Goal: Information Seeking & Learning: Learn about a topic

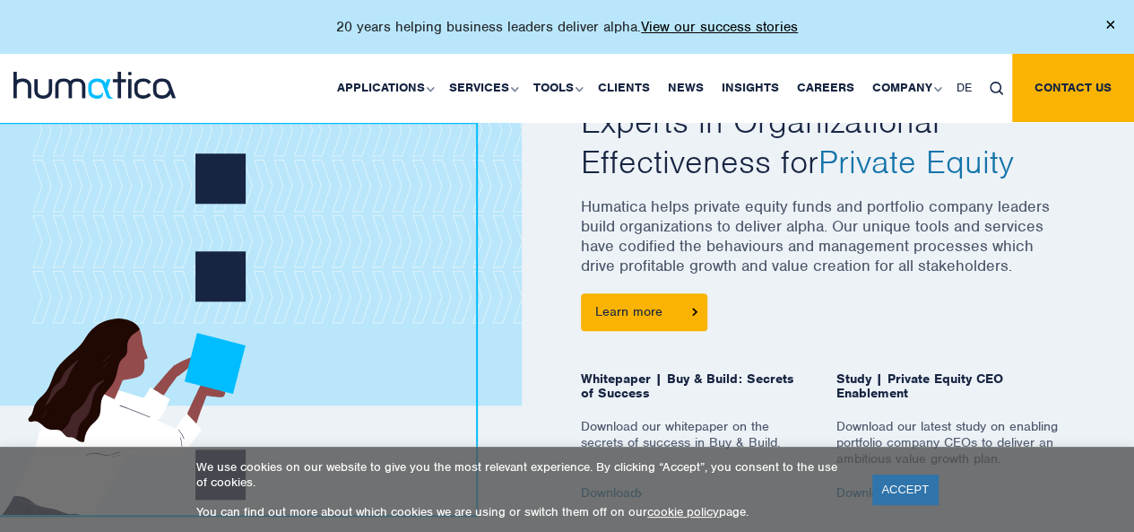
scroll to position [720, 0]
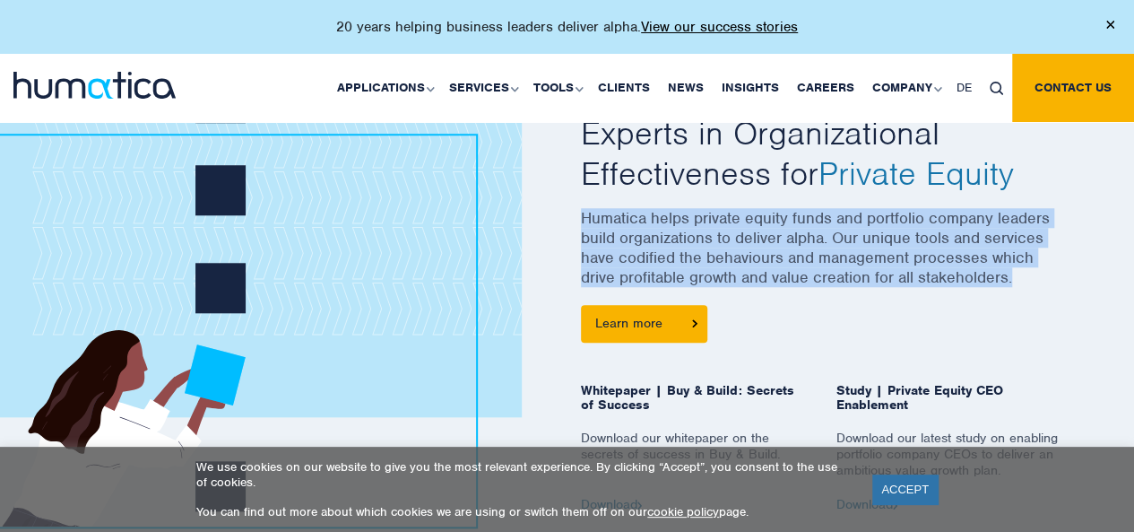
drag, startPoint x: 583, startPoint y: 218, endPoint x: 1015, endPoint y: 278, distance: 436.3
click at [1015, 278] on p "Humatica helps private equity funds and portfolio company leaders build organiz…" at bounding box center [823, 256] width 484 height 97
copy p "Humatica helps private equity funds and portfolio company leaders build organiz…"
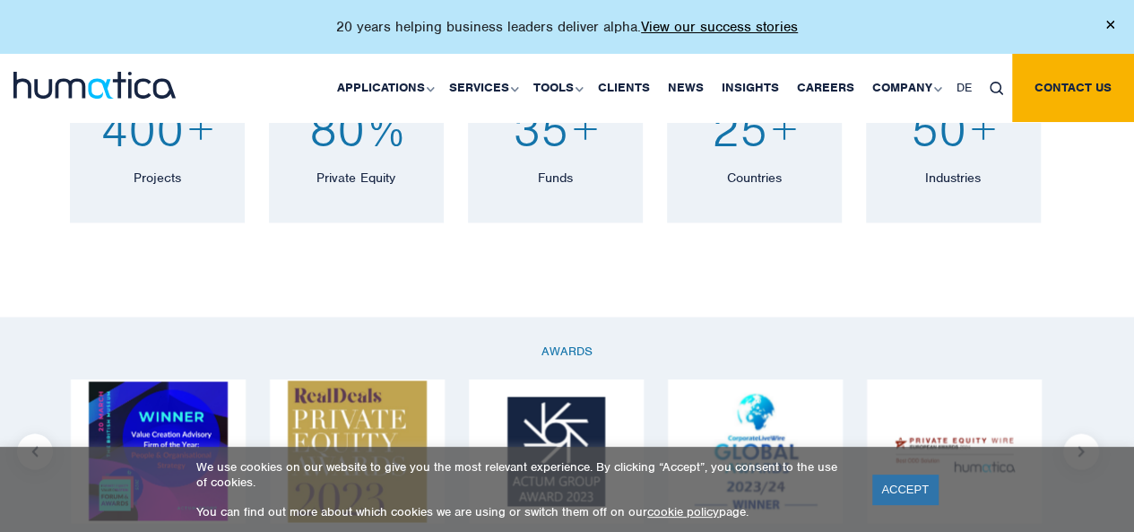
scroll to position [1321, 0]
click at [897, 485] on link "ACCEPT" at bounding box center [904, 489] width 65 height 30
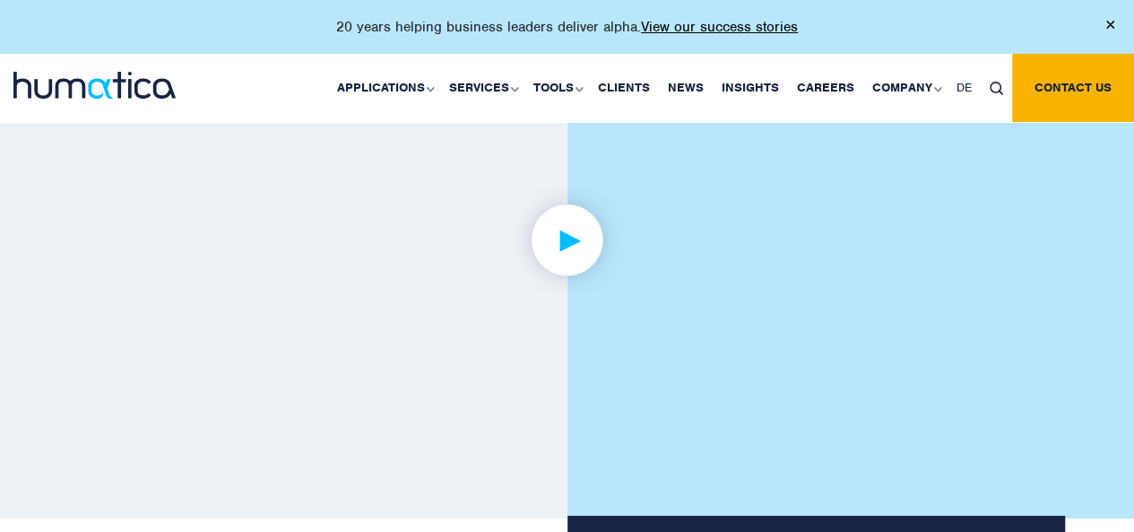
scroll to position [2807, 0]
click at [622, 300] on img at bounding box center [567, 237] width 139 height 139
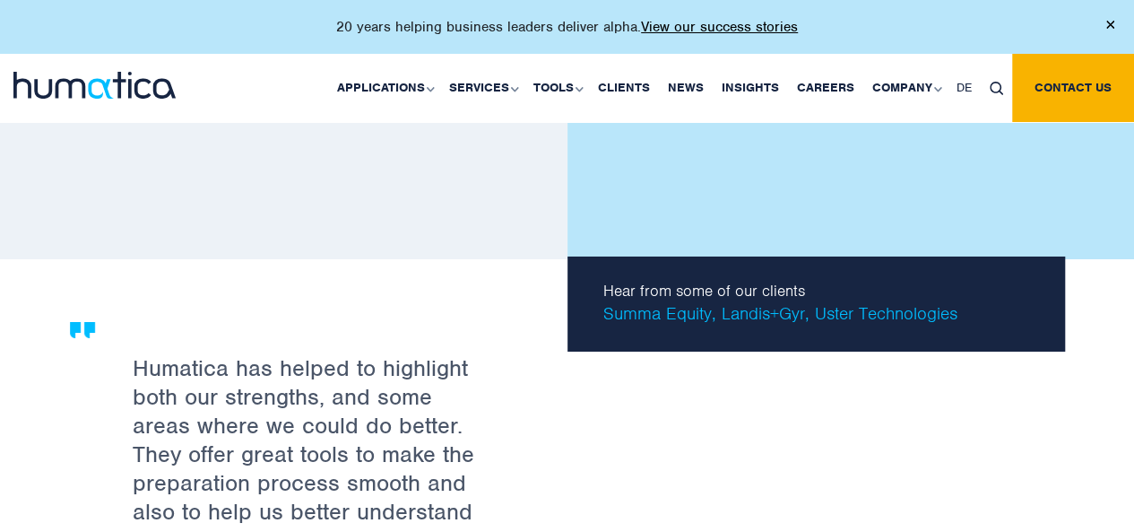
scroll to position [2702, 0]
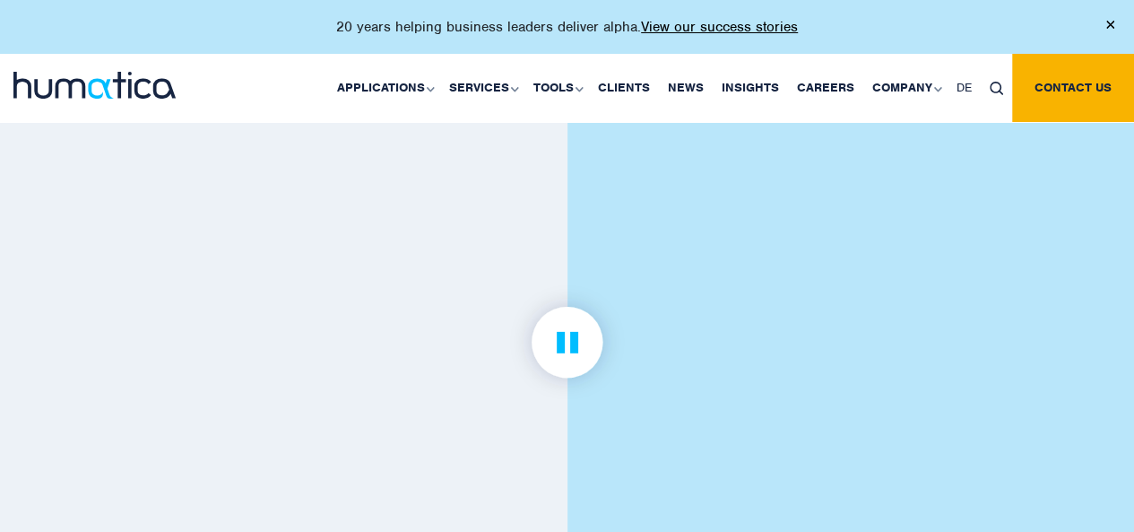
click at [585, 212] on link at bounding box center [567, 343] width 995 height 556
click at [831, 97] on link "Careers" at bounding box center [825, 88] width 75 height 68
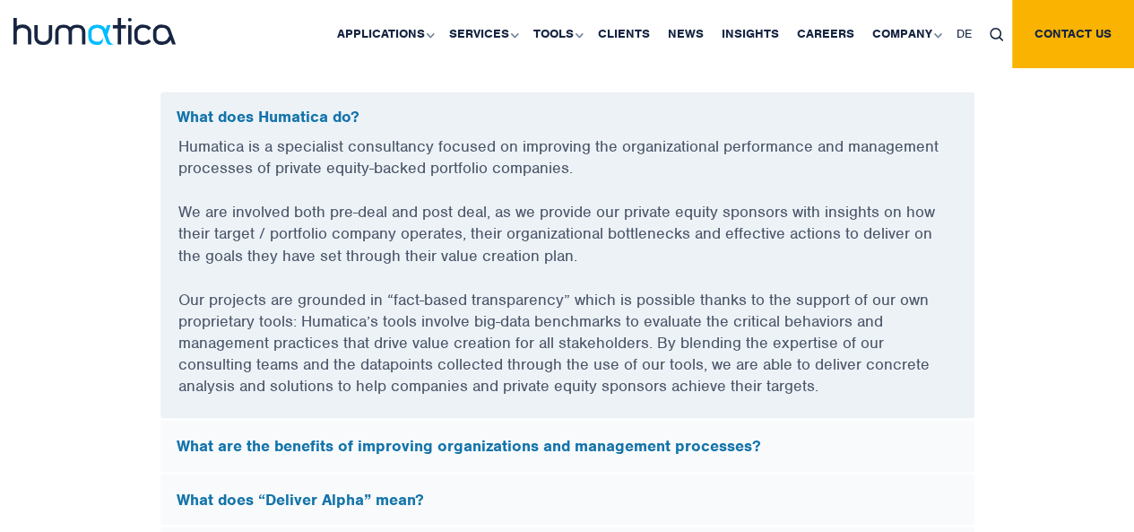
scroll to position [4932, 0]
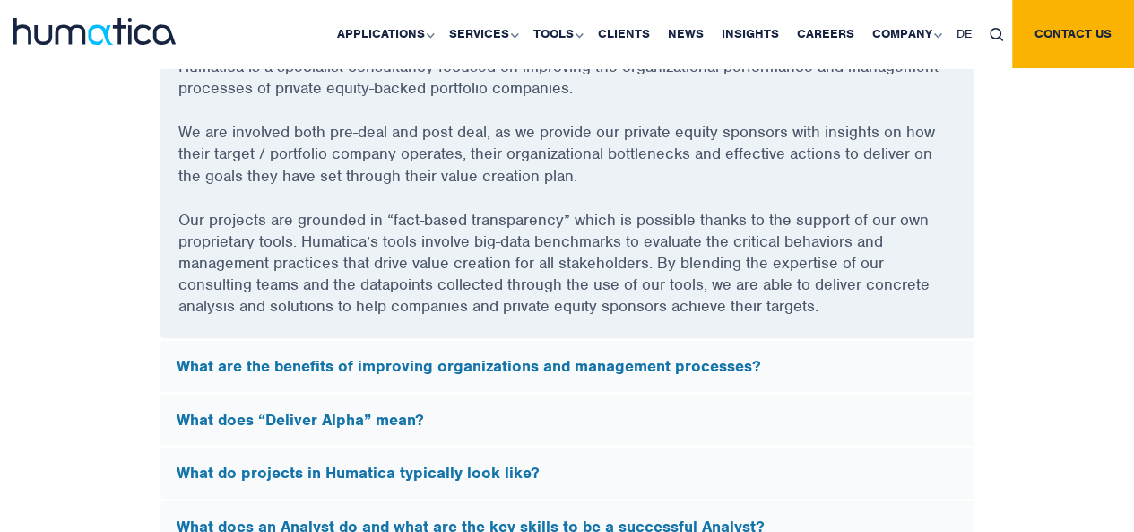
click at [513, 356] on h5 "What are the benefits of improving organizations and management processes?" at bounding box center [568, 366] width 782 height 20
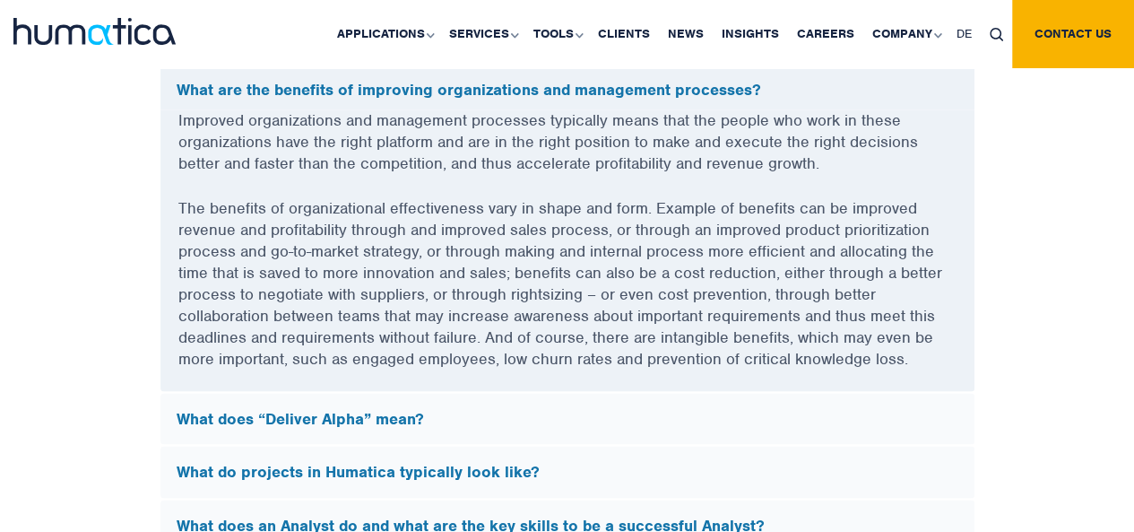
scroll to position [5049, 0]
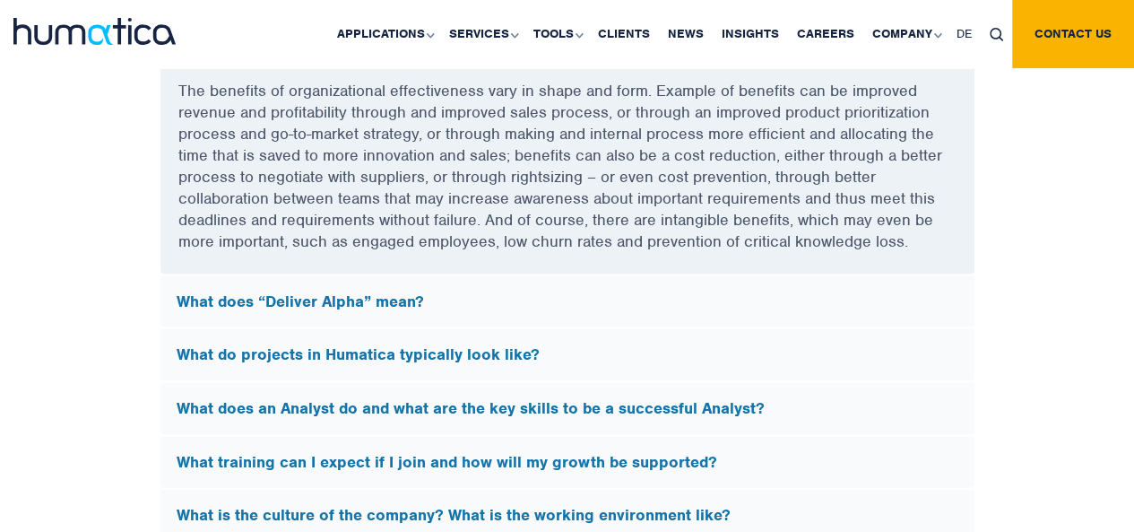
click at [537, 299] on h5 "What does “Deliver Alpha” mean?" at bounding box center [568, 301] width 782 height 20
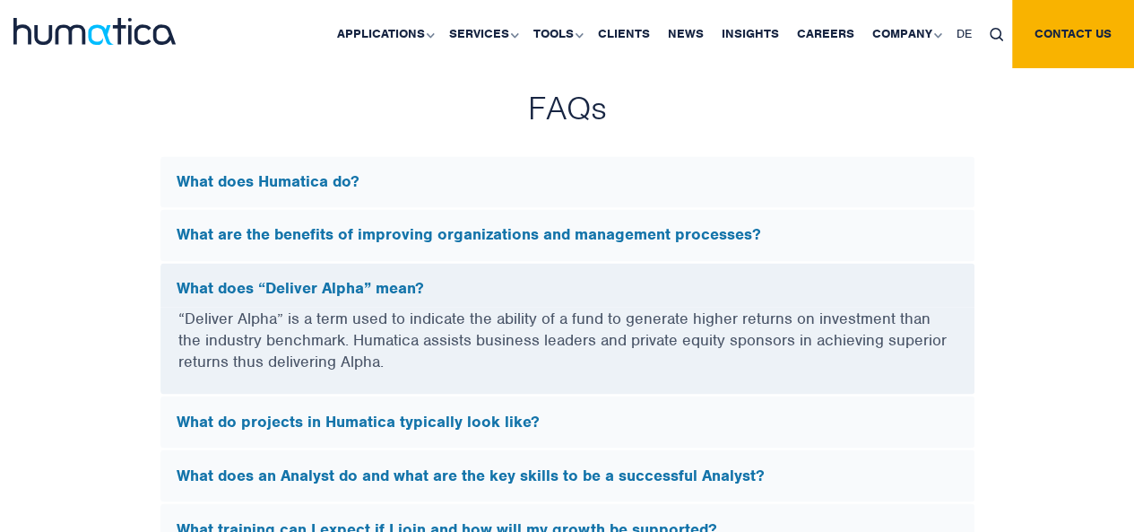
scroll to position [4788, 0]
click at [525, 241] on div "What are the benefits of improving organizations and management processes?" at bounding box center [567, 234] width 814 height 52
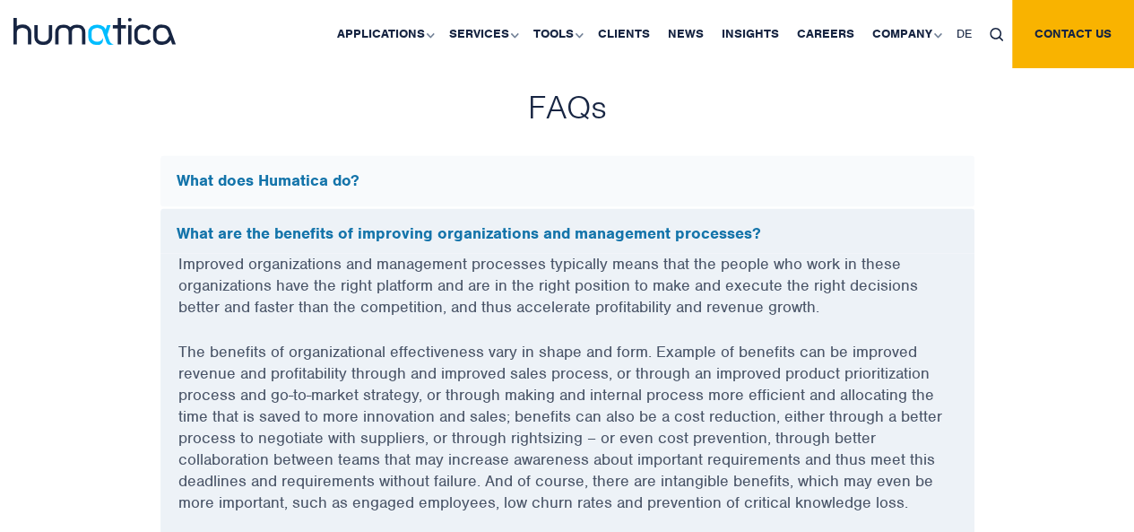
click at [525, 241] on div "What are the benefits of improving organizations and management processes?" at bounding box center [567, 230] width 814 height 45
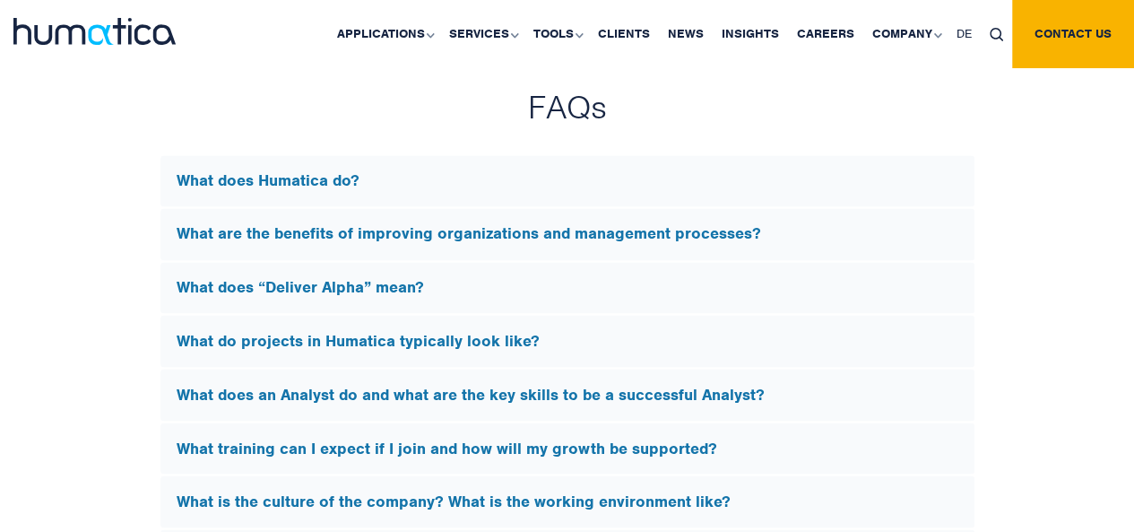
click at [512, 336] on h5 "What do projects in Humatica typically look like?" at bounding box center [568, 341] width 782 height 20
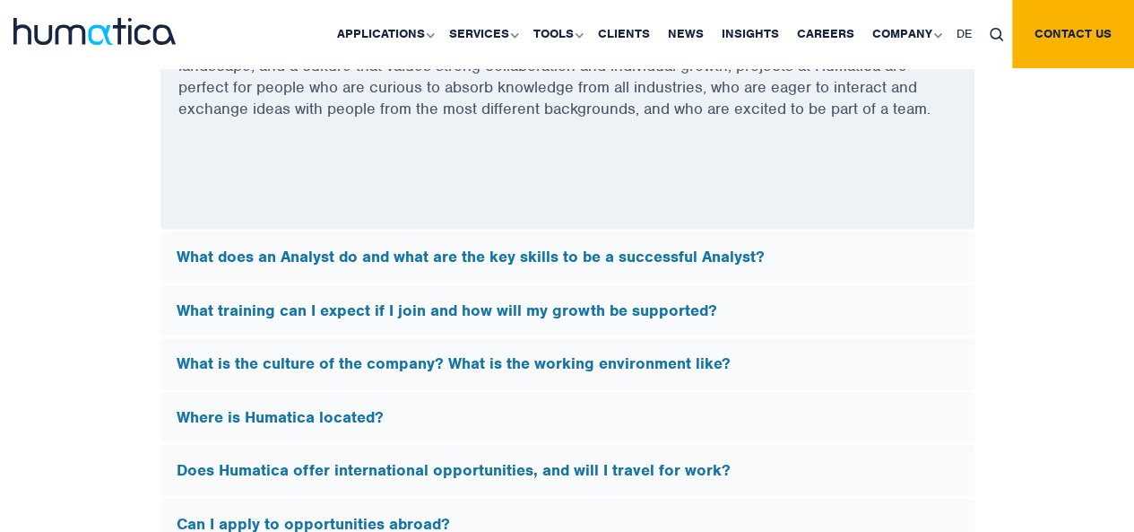
scroll to position [5376, 0]
click at [547, 263] on div "What does an Analyst do and what are the key skills to be a successful Analyst?" at bounding box center [567, 256] width 814 height 52
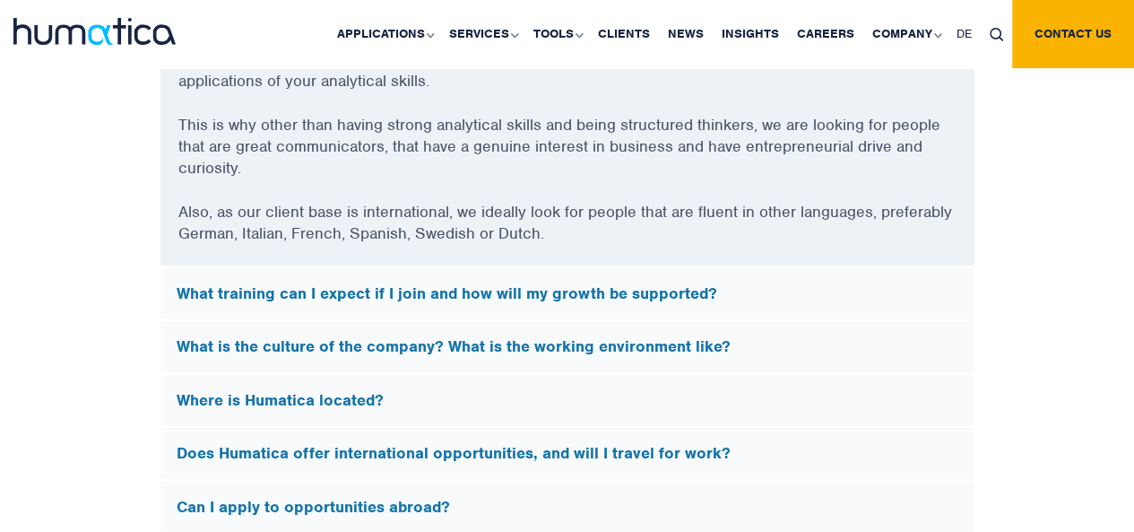
scroll to position [5330, 0]
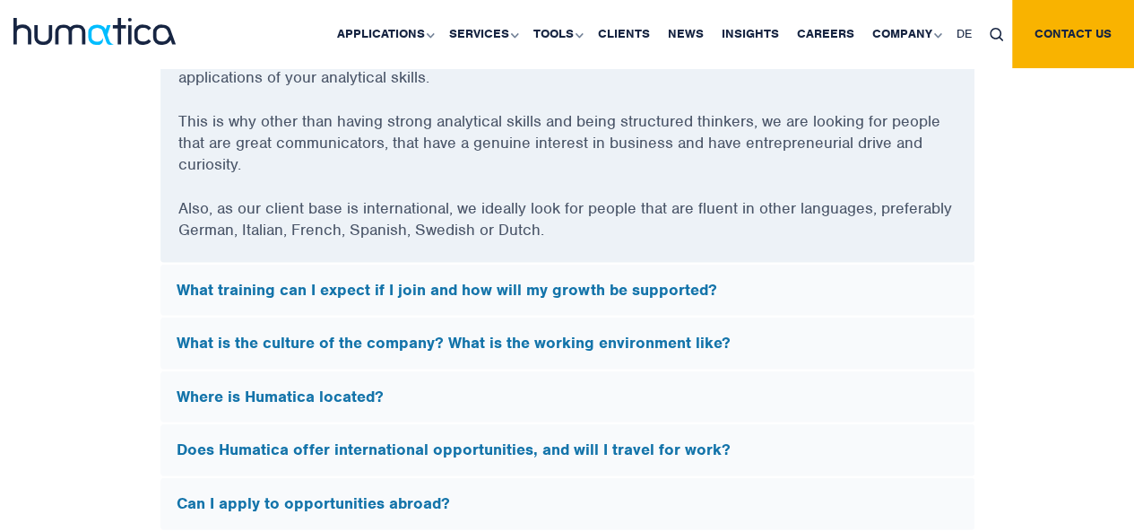
click at [549, 281] on h5 "What training can I expect if I join and how will my growth be supported?" at bounding box center [568, 291] width 782 height 20
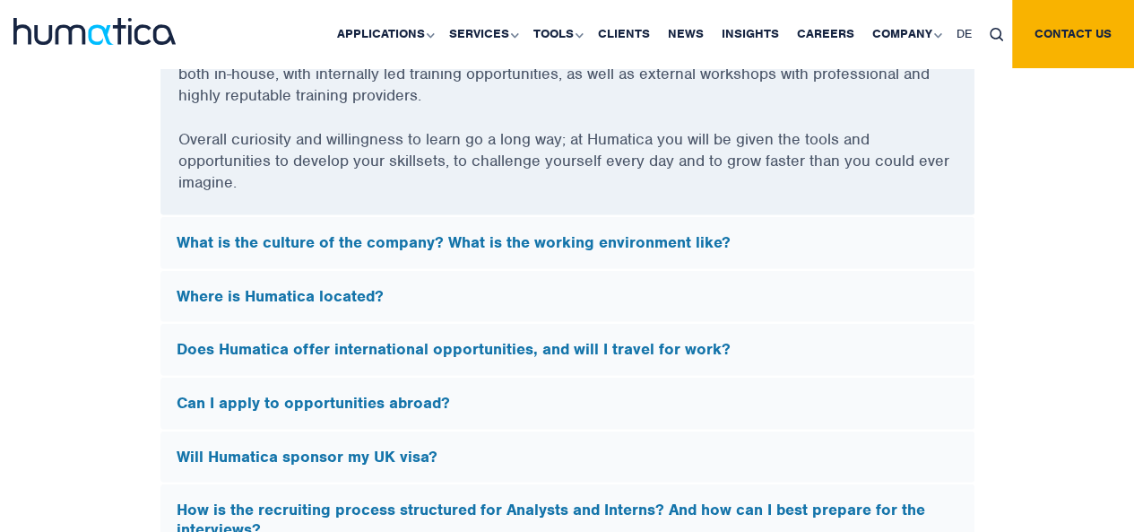
scroll to position [5601, 0]
click at [544, 235] on h5 "What is the culture of the company? What is the working environment like?" at bounding box center [568, 244] width 782 height 20
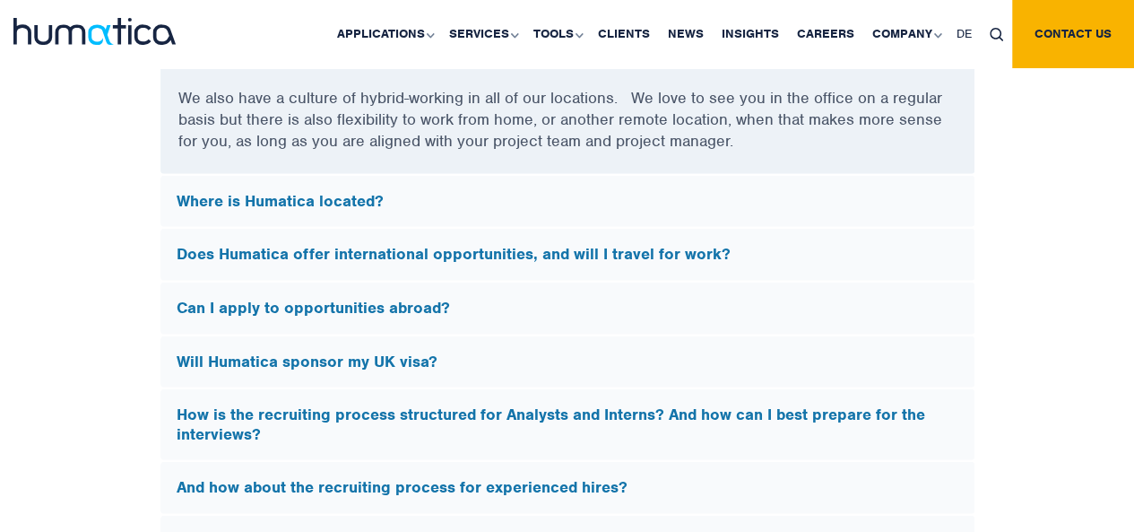
scroll to position [5723, 0]
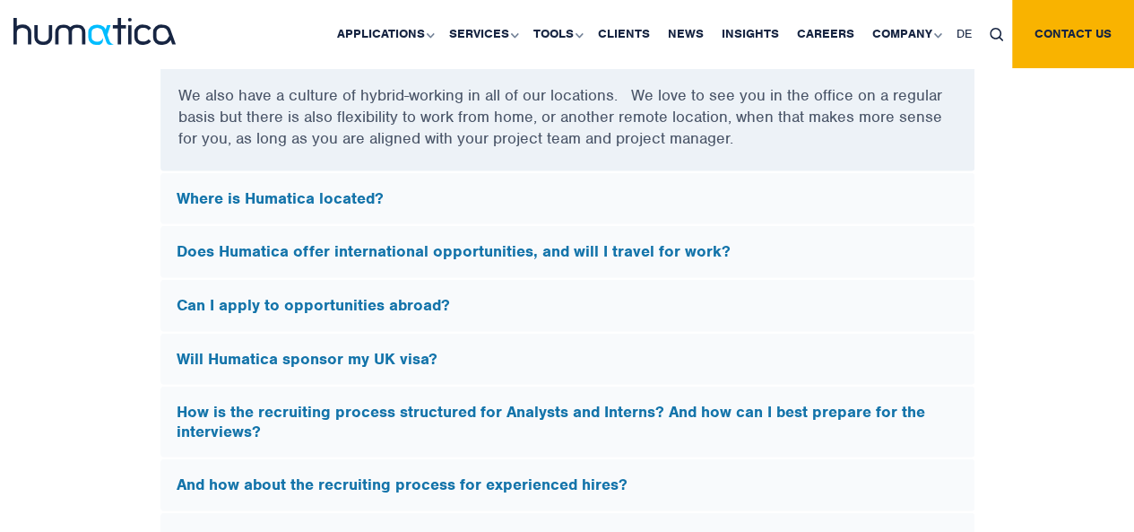
click at [530, 207] on div "Where is Humatica located?" at bounding box center [567, 199] width 814 height 52
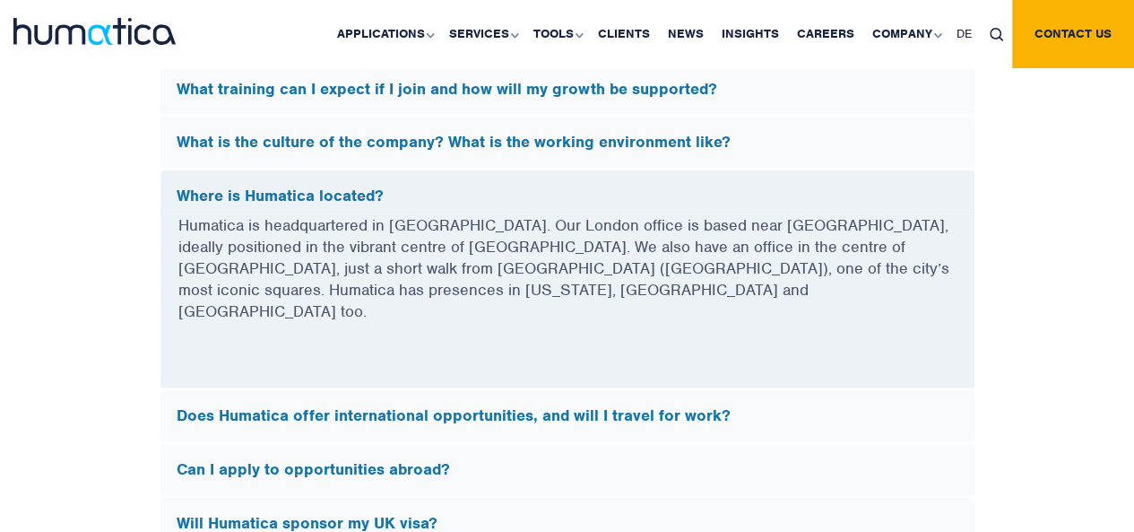
scroll to position [5146, 0]
click at [615, 407] on h5 "Does Humatica offer international opportunities, and will I travel for work?" at bounding box center [568, 417] width 782 height 20
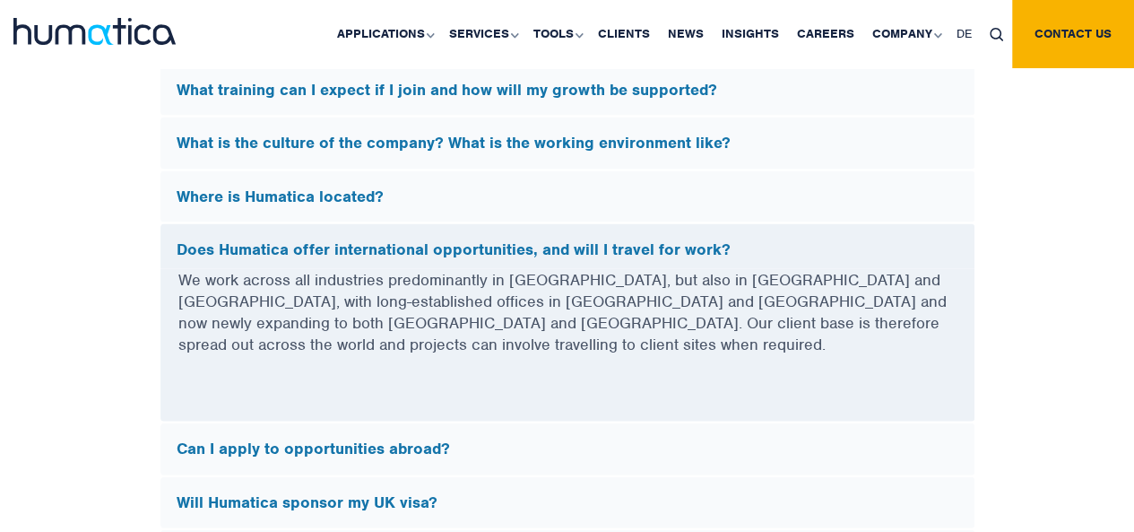
click at [590, 439] on h5 "Can I apply to opportunities abroad?" at bounding box center [568, 449] width 782 height 20
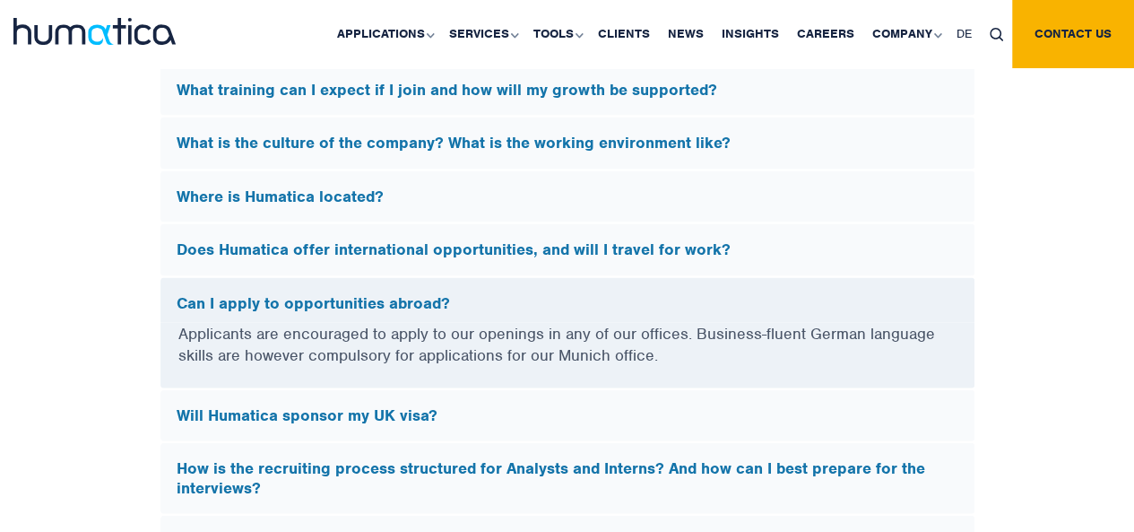
click at [590, 419] on div "Will Humatica sponsor my UK visa?" at bounding box center [567, 416] width 814 height 52
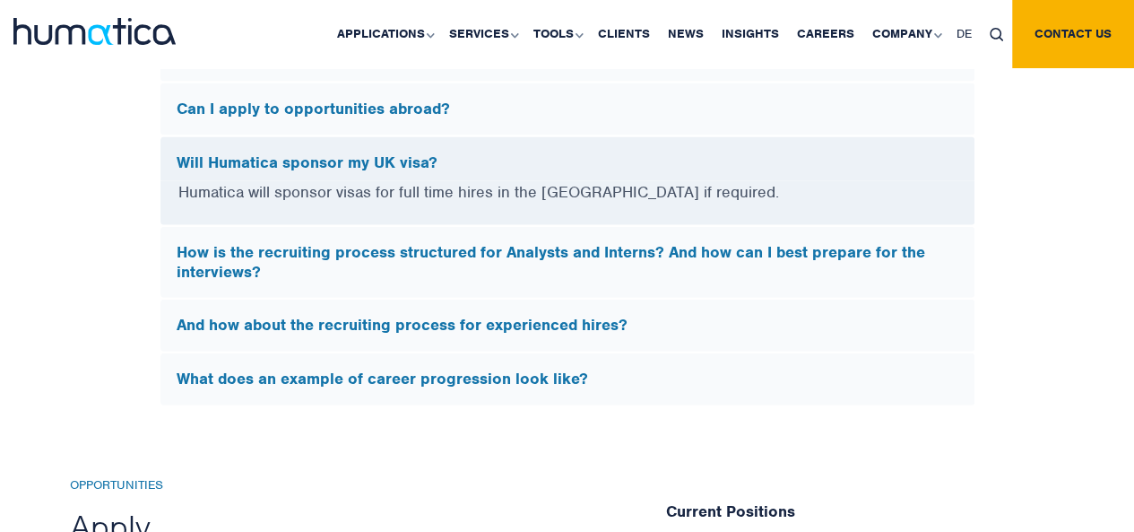
scroll to position [5341, 0]
click at [585, 368] on h5 "What does an example of career progression look like?" at bounding box center [568, 378] width 782 height 20
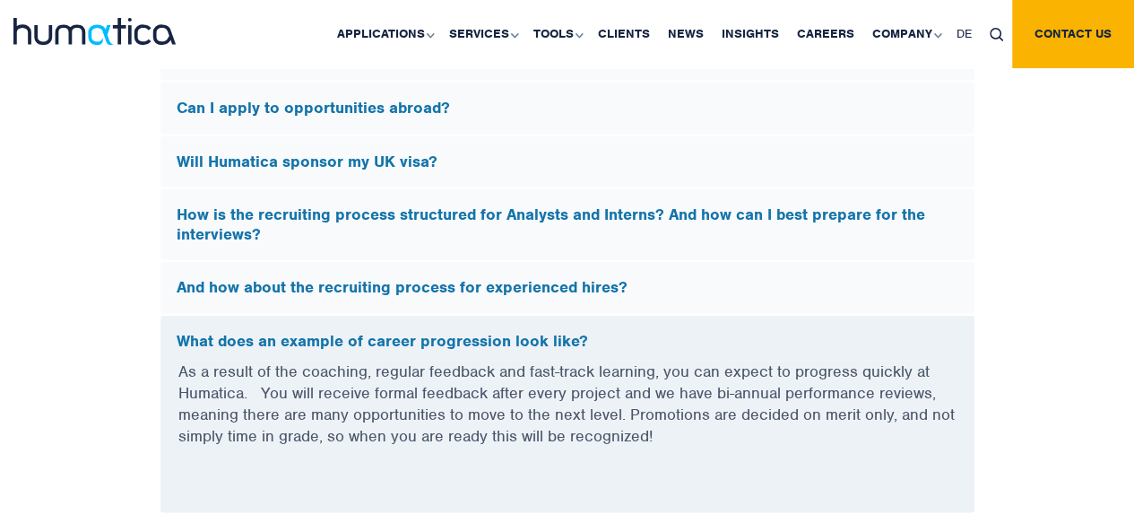
click at [593, 291] on div "And how about the recruiting process for experienced hires?" at bounding box center [567, 288] width 814 height 52
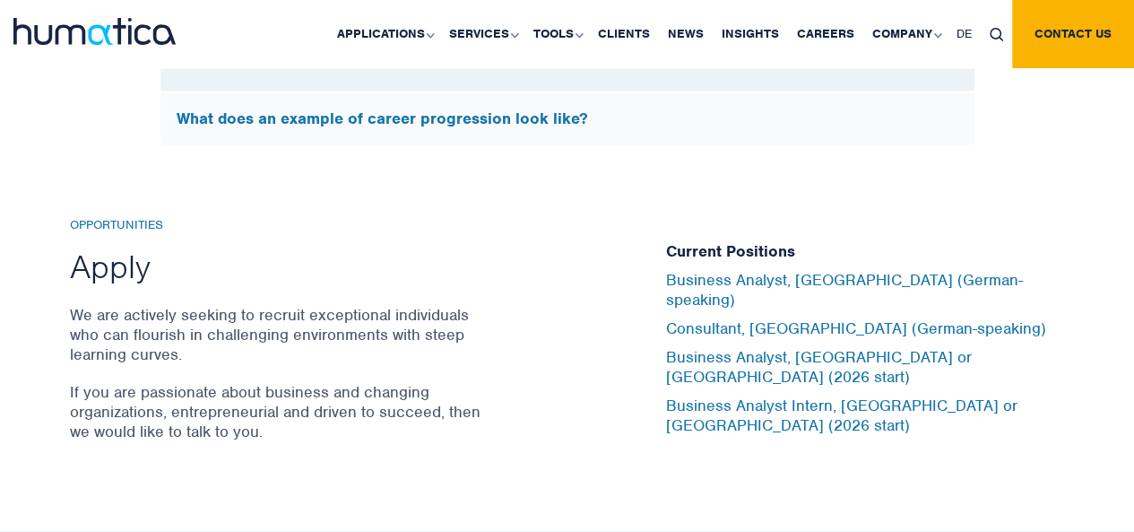
scroll to position [5623, 0]
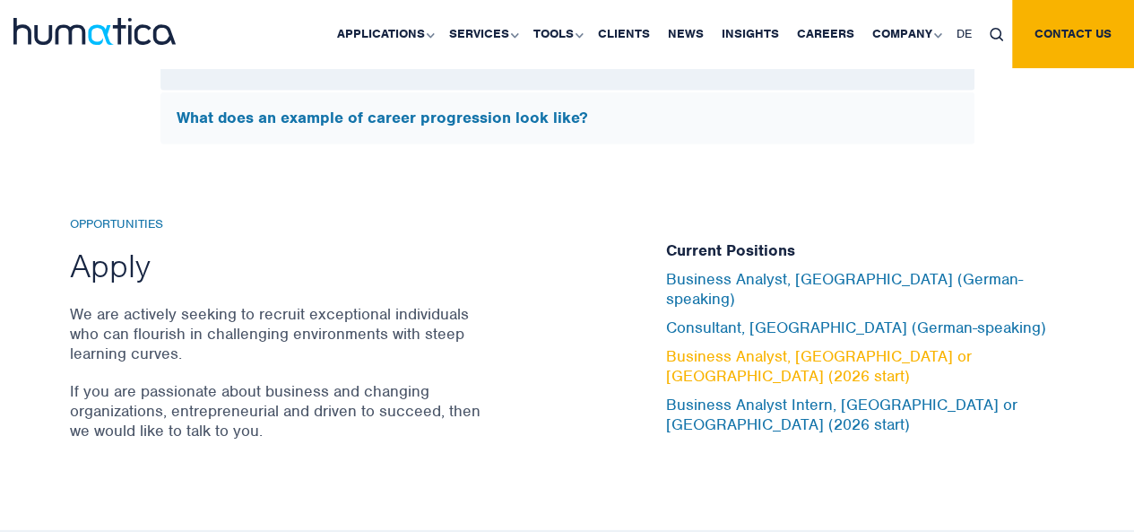
click at [712, 350] on link "Business Analyst, London or Munich (2026 start)" at bounding box center [819, 365] width 306 height 39
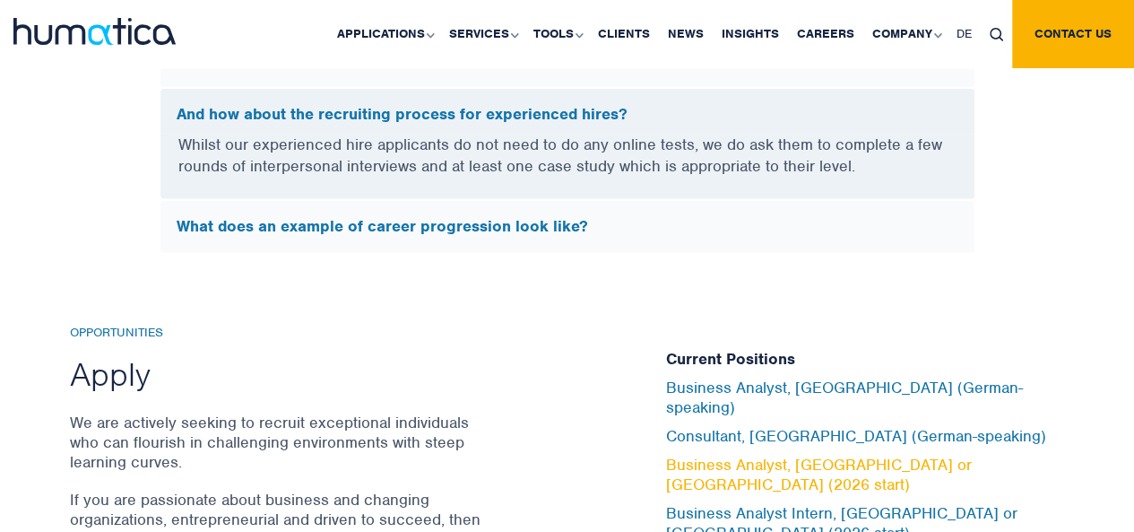
scroll to position [5514, 0]
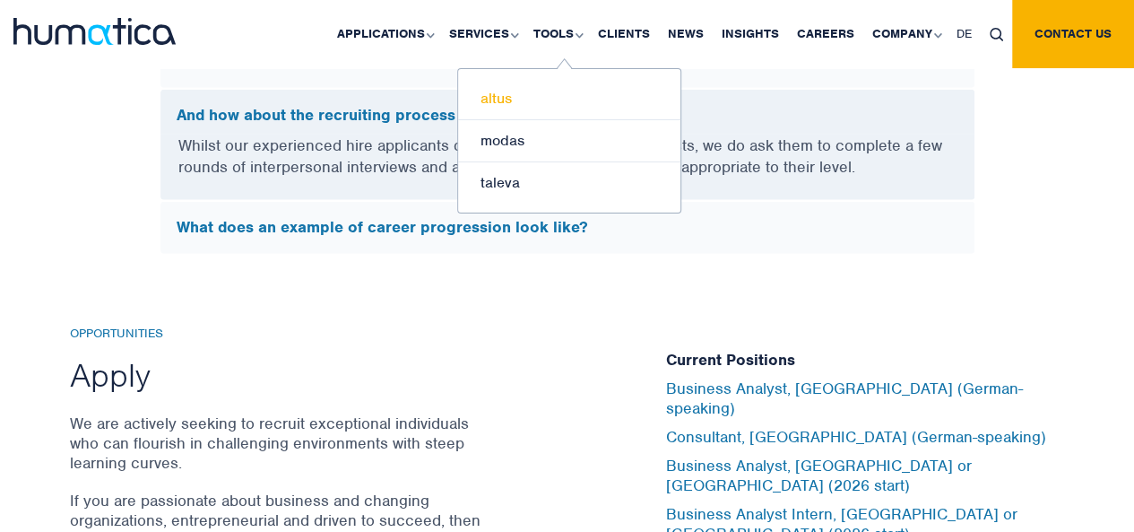
click at [508, 100] on link "altus" at bounding box center [569, 99] width 222 height 42
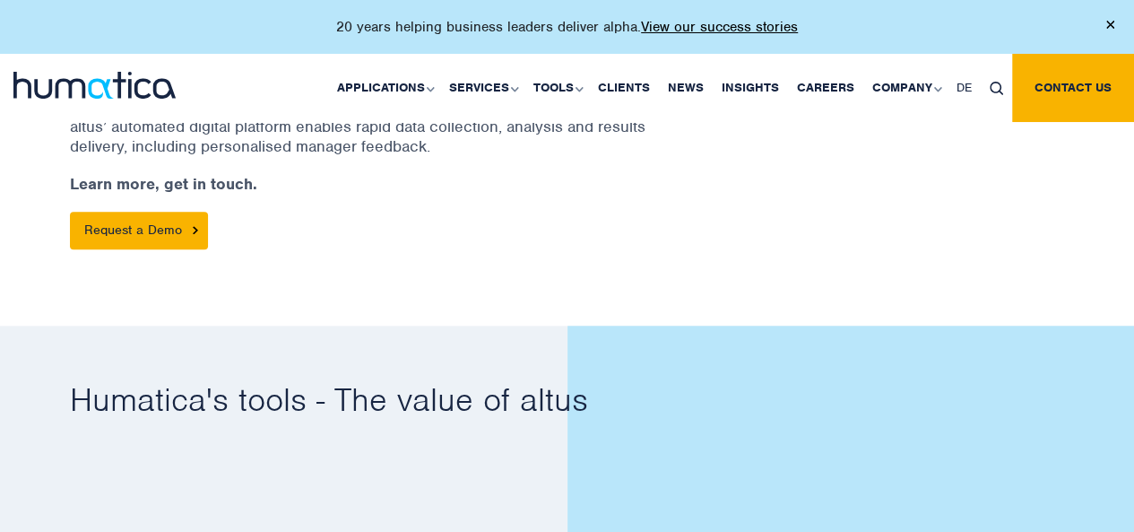
scroll to position [877, 0]
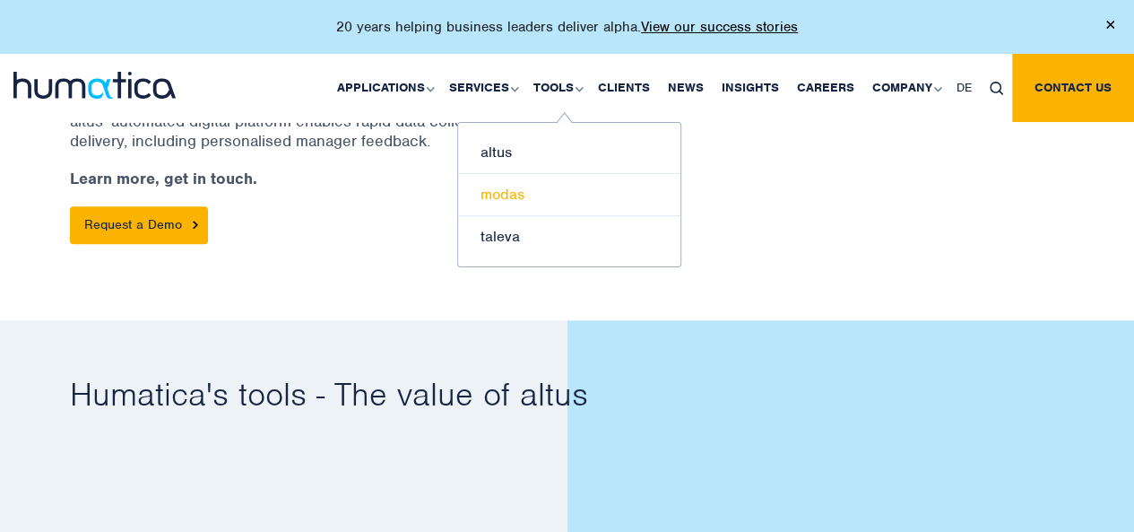
click at [513, 192] on link "modas" at bounding box center [569, 195] width 222 height 42
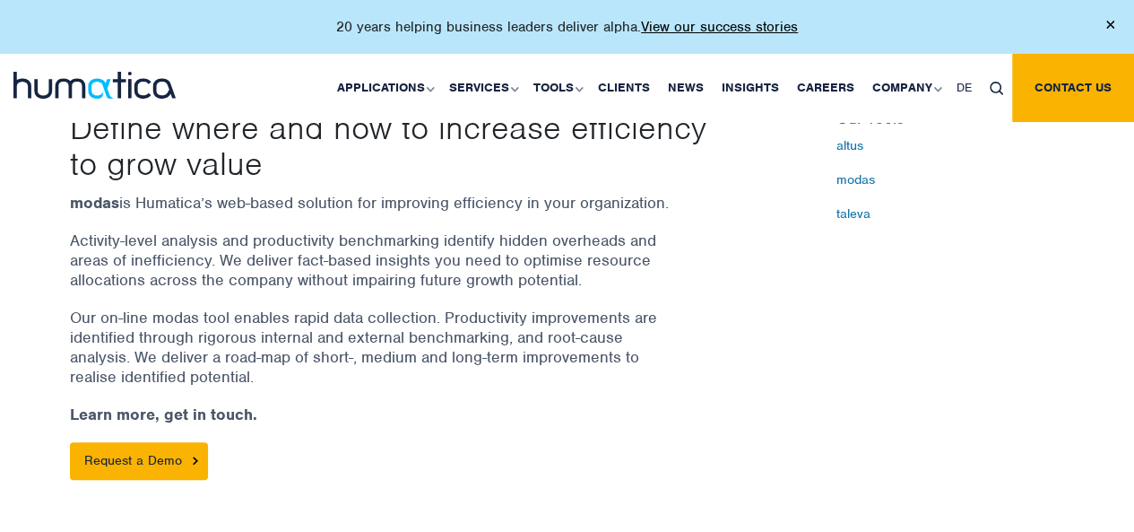
scroll to position [467, 0]
